Goal: Task Accomplishment & Management: Manage account settings

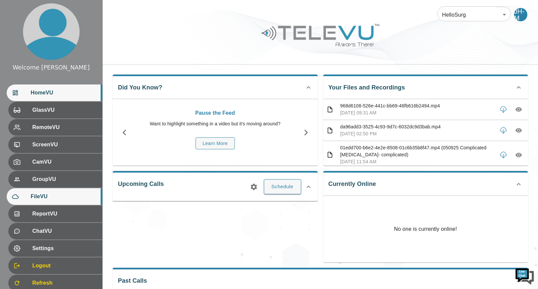
click at [48, 192] on div "FileVU" at bounding box center [55, 196] width 96 height 17
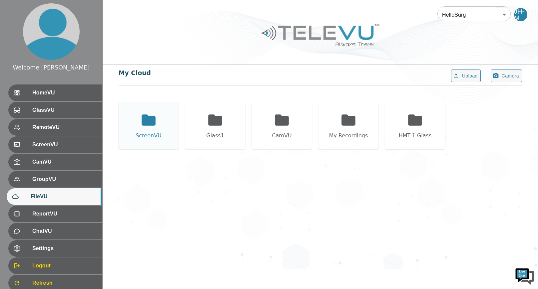
click at [164, 128] on div "ScreenVU" at bounding box center [149, 126] width 60 height 47
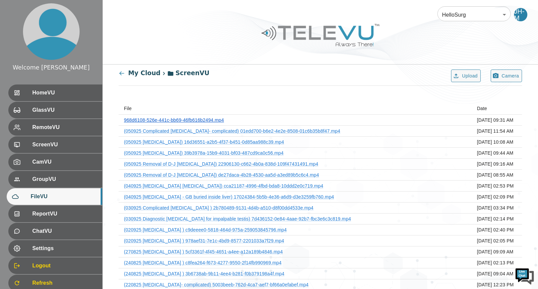
click at [203, 121] on link "968d6108-526e-441c-bb69-46fb616b2494.mp4" at bounding box center [174, 120] width 100 height 5
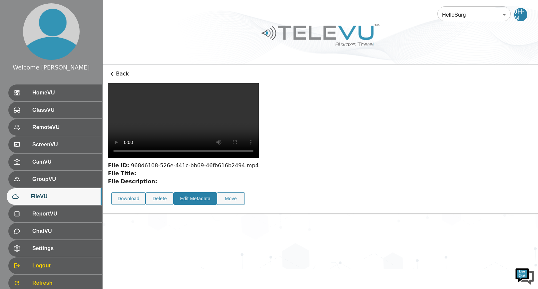
click at [196, 192] on button "Edit Metadata" at bounding box center [194, 198] width 43 height 13
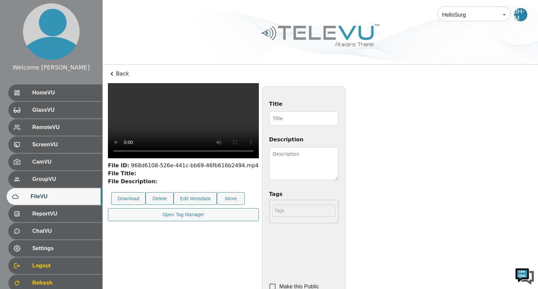
click at [316, 114] on input "Title" at bounding box center [303, 119] width 69 height 14
type input "140925 [MEDICAL_DATA]"
click at [338, 152] on textarea "Description" at bounding box center [303, 163] width 69 height 33
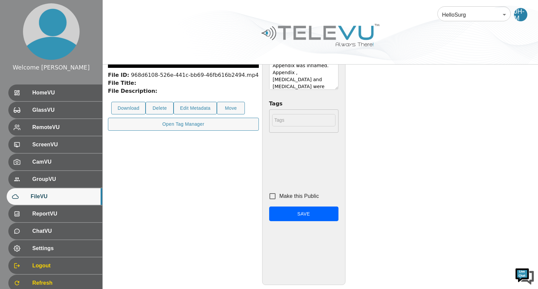
scroll to position [95, 0]
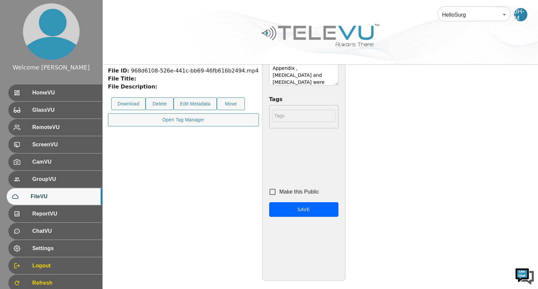
type textarea "25 yr [DEMOGRAPHIC_DATA]. Appendix was inflamed. Appendix , [MEDICAL_DATA] and …"
click at [279, 193] on input "Make this Public" at bounding box center [272, 192] width 14 height 14
checkbox input "true"
click at [338, 205] on button "Save" at bounding box center [303, 209] width 69 height 15
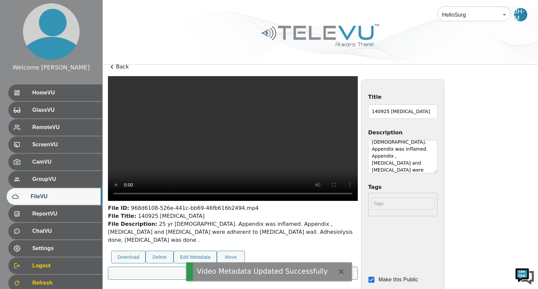
scroll to position [0, 0]
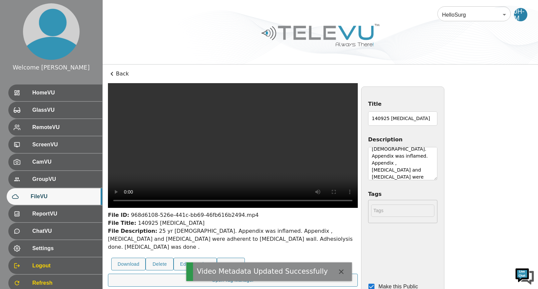
click at [111, 73] on icon at bounding box center [112, 74] width 2 height 4
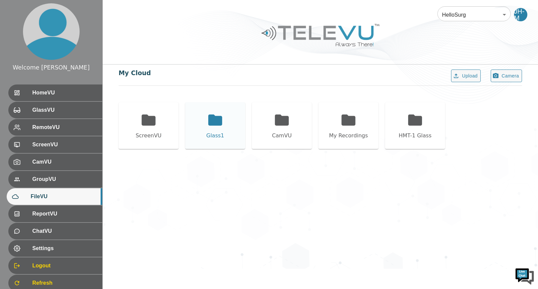
click at [220, 127] on icon at bounding box center [215, 120] width 17 height 17
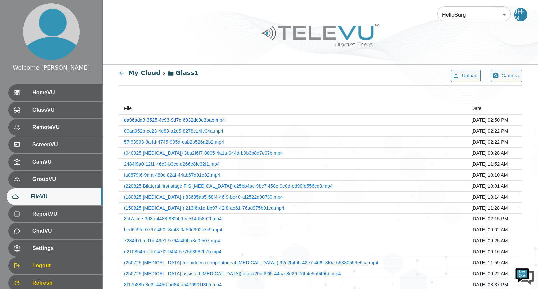
click at [208, 118] on link "da96add3-3525-4c93-9d7c-6032dc9d3bab.mp4" at bounding box center [174, 120] width 101 height 5
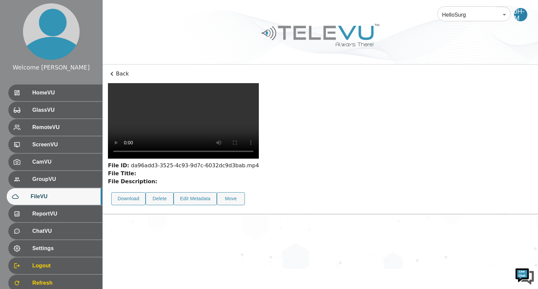
click at [112, 72] on icon at bounding box center [112, 74] width 8 height 8
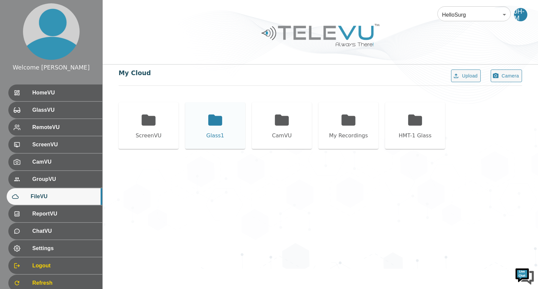
click at [211, 125] on icon at bounding box center [215, 120] width 14 height 11
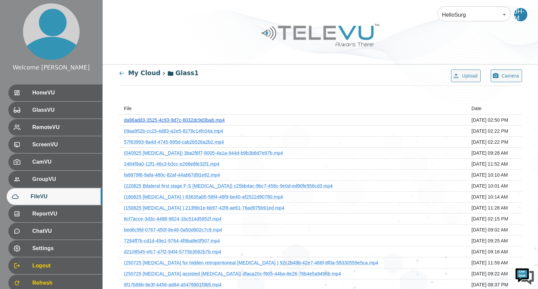
click at [217, 121] on link "da96add3-3525-4c93-9d7c-6032dc9d3bab.mp4" at bounding box center [174, 120] width 101 height 5
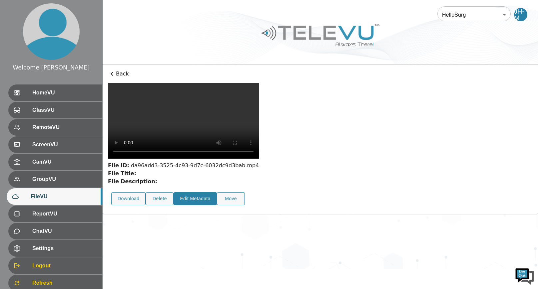
click at [191, 192] on button "Edit Metadata" at bounding box center [194, 198] width 43 height 13
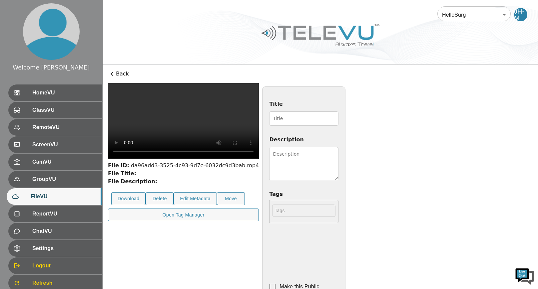
click at [278, 120] on input "Title" at bounding box center [303, 119] width 69 height 14
type input "130925 [MEDICAL_DATA] with open [MEDICAL_DATA]"
click at [338, 155] on textarea "Description" at bounding box center [303, 163] width 69 height 33
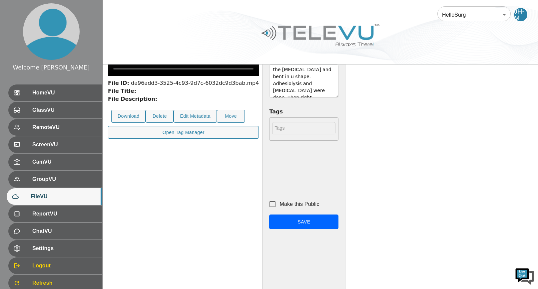
scroll to position [95, 0]
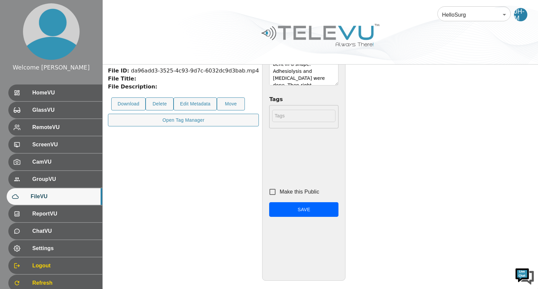
type textarea "22 yr [DEMOGRAPHIC_DATA] came with impalpable right testis. [MEDICAL_DATA] assi…"
click at [279, 191] on input "Make this Public" at bounding box center [272, 192] width 14 height 14
checkbox input "true"
click at [338, 213] on button "Save" at bounding box center [303, 209] width 69 height 15
